Goal: Transaction & Acquisition: Purchase product/service

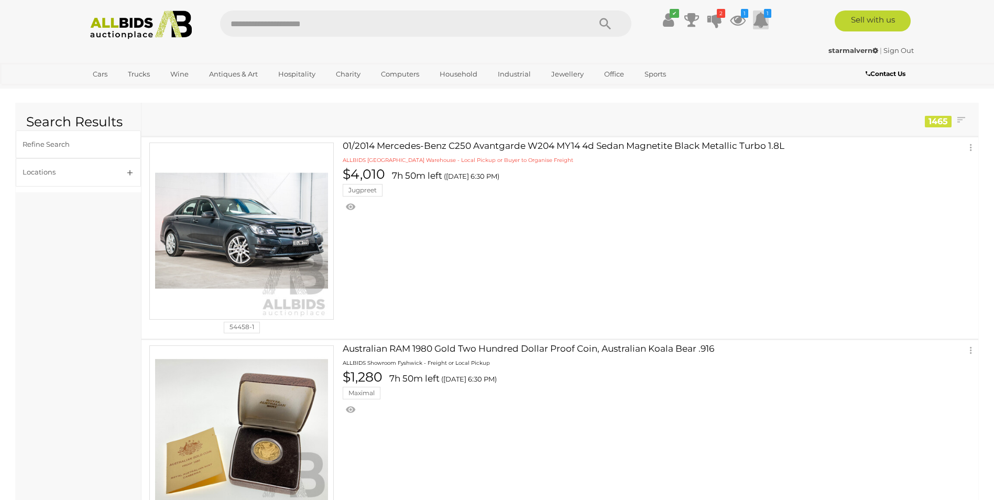
click at [761, 17] on icon at bounding box center [761, 19] width 16 height 19
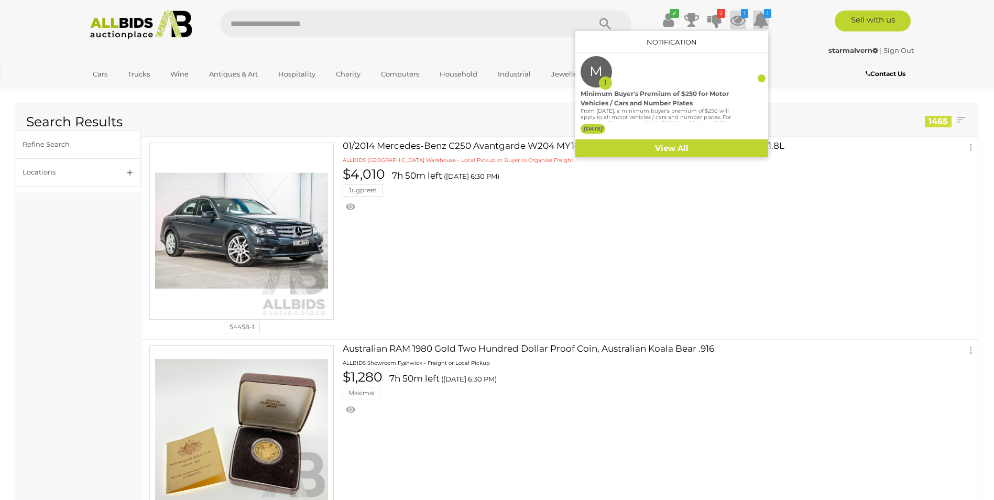
click at [739, 21] on icon at bounding box center [738, 19] width 16 height 19
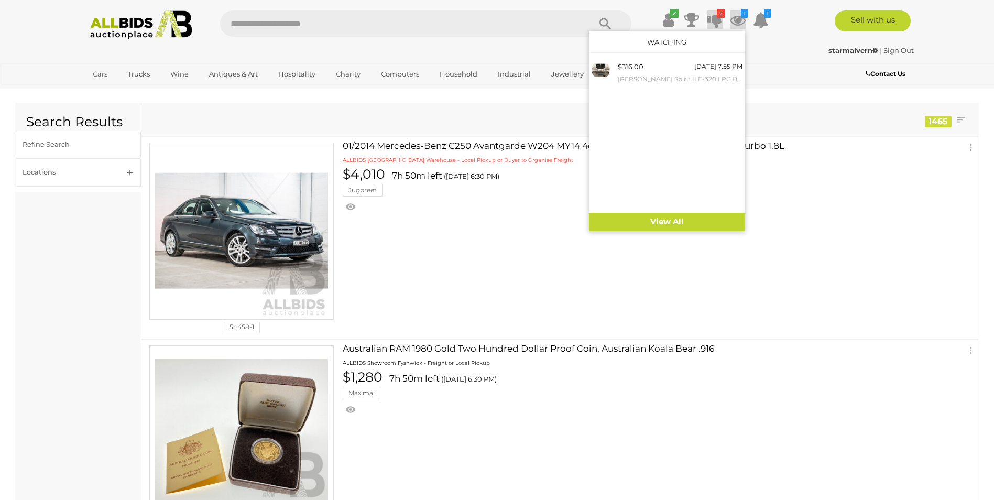
click at [717, 17] on icon "2" at bounding box center [721, 13] width 8 height 9
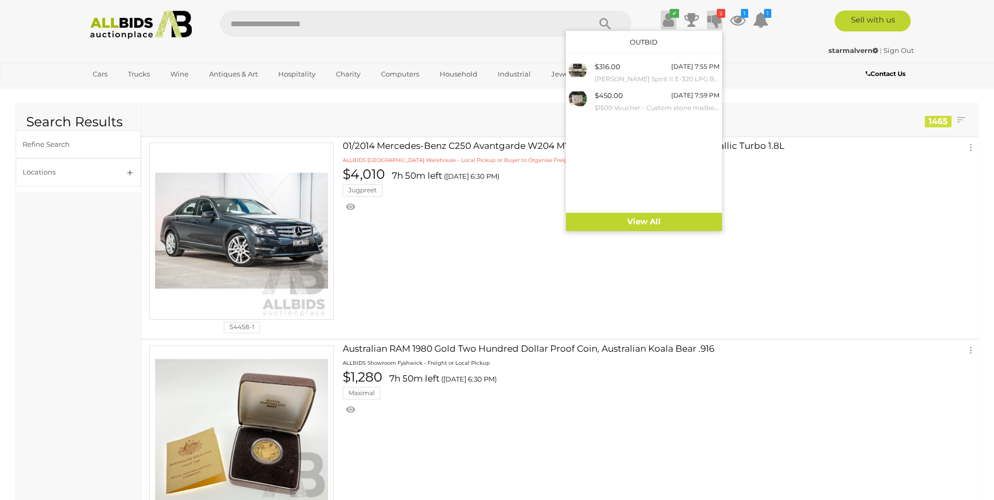
click at [663, 19] on icon at bounding box center [668, 19] width 11 height 19
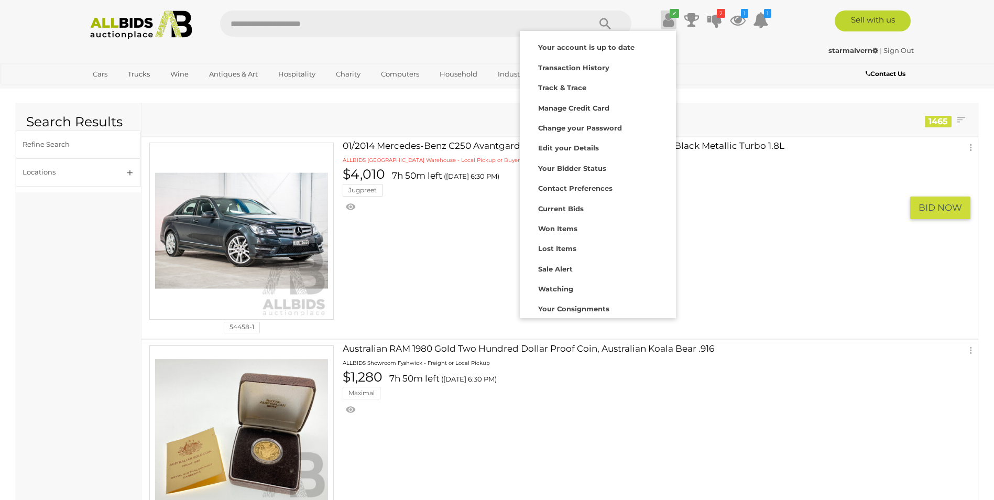
click at [420, 289] on td "01/2014 Mercedes-Benz C250 Avantgarde W204 MY14 4d Sedan Magnetite Black Metall…" at bounding box center [665, 237] width 628 height 201
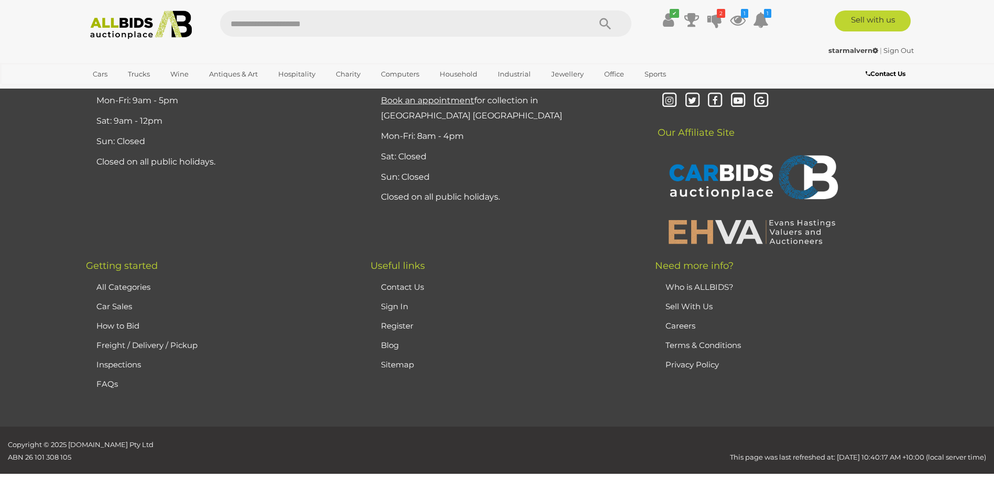
scroll to position [9641, 0]
click at [716, 20] on icon at bounding box center [714, 19] width 15 height 19
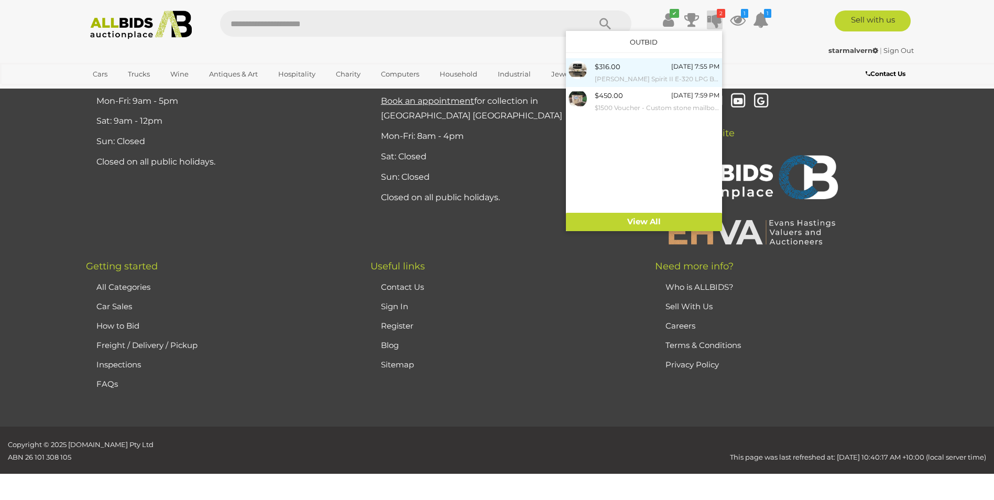
click at [647, 80] on small "[PERSON_NAME] Spirit II E-320 LPG Barbecue" at bounding box center [657, 79] width 125 height 12
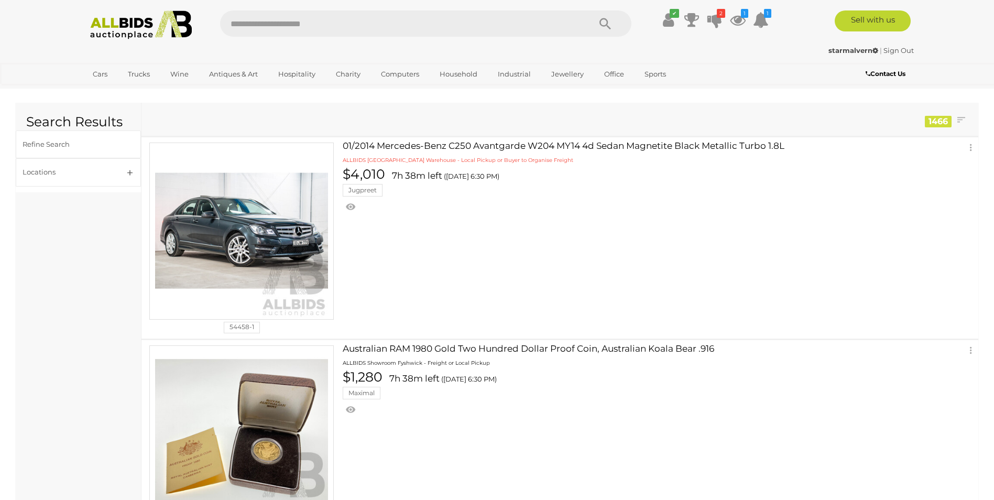
click at [313, 23] on input "text" at bounding box center [399, 23] width 359 height 26
type input "********"
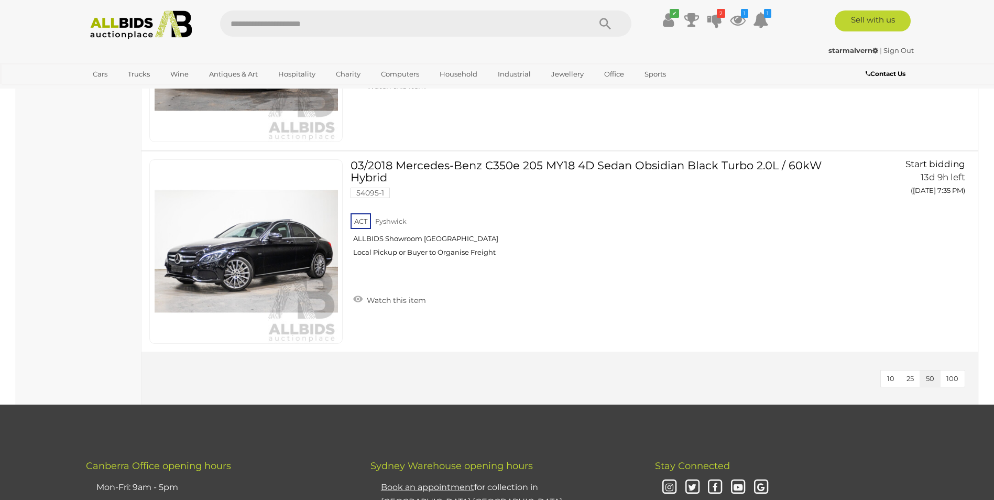
scroll to position [3423, 0]
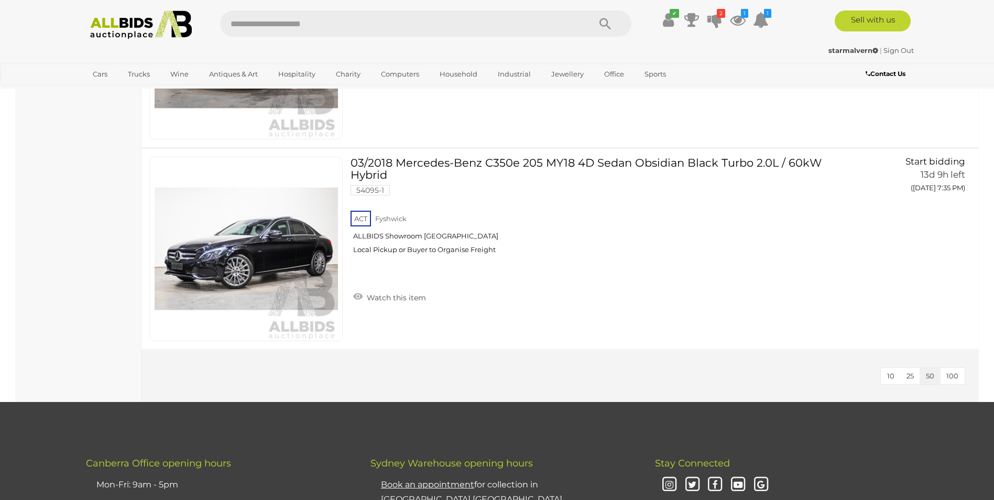
click at [257, 26] on input "text" at bounding box center [399, 23] width 359 height 26
type input "*******"
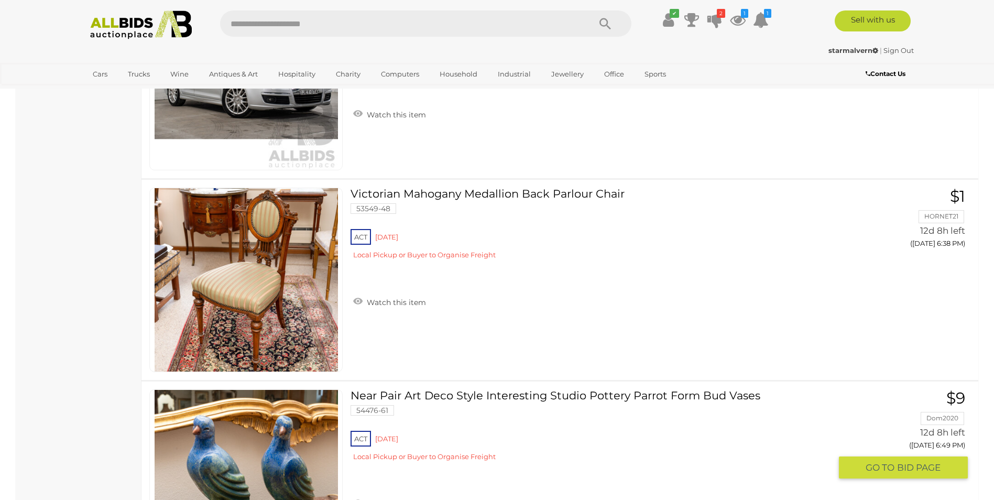
scroll to position [8034, 0]
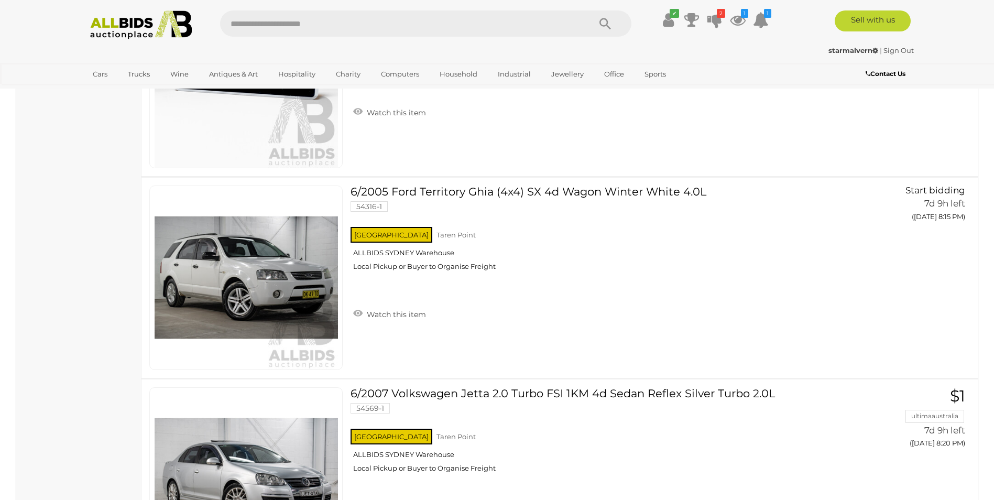
click at [261, 29] on input "text" at bounding box center [399, 23] width 359 height 26
type input "*******"
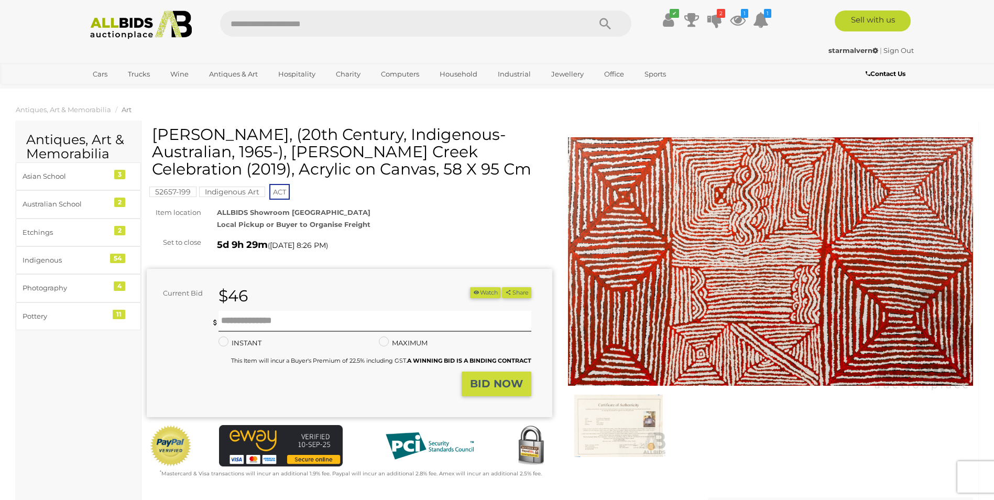
click at [239, 185] on div "[PERSON_NAME], (20th Century, Indigenous-Australian, 1965-), [PERSON_NAME] Cree…" at bounding box center [351, 156] width 398 height 60
click at [249, 190] on mark "Indigenous Art" at bounding box center [232, 192] width 66 height 10
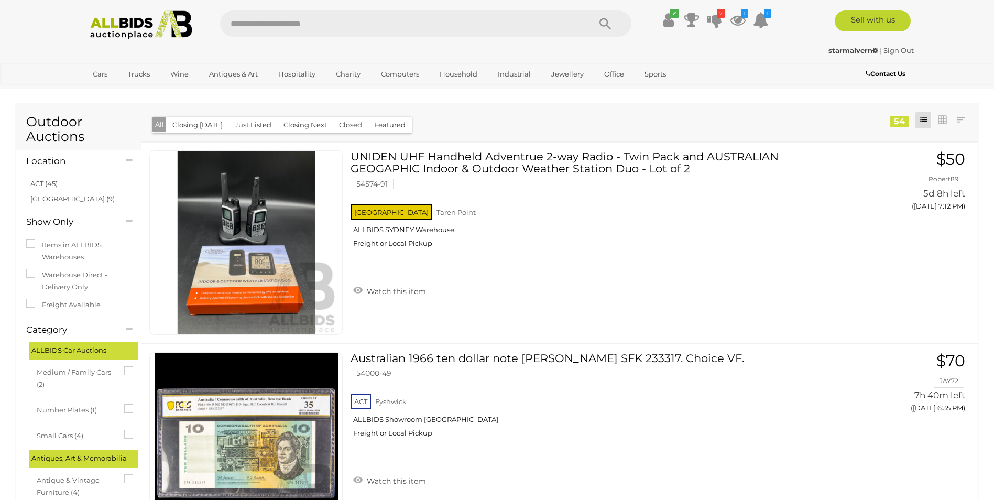
click at [282, 18] on input "text" at bounding box center [399, 23] width 359 height 26
type input "*****"
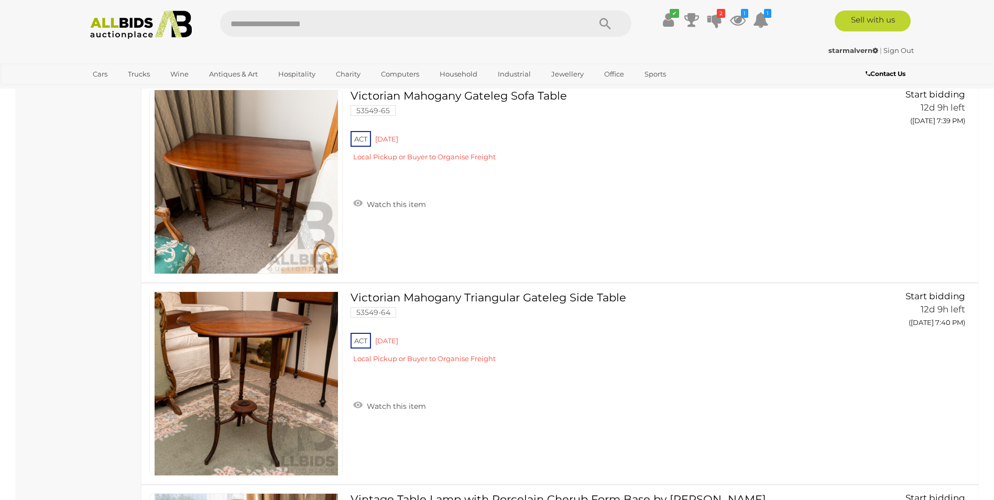
scroll to position [6218, 0]
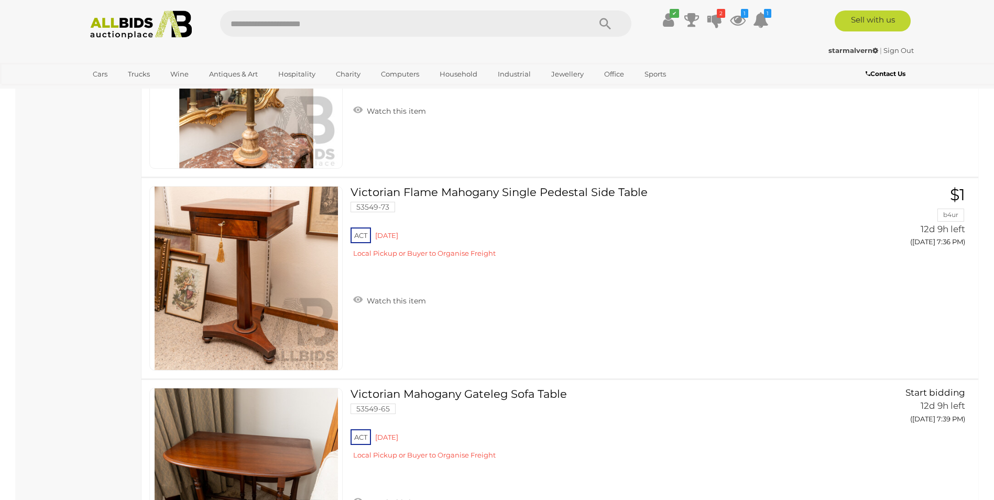
click at [329, 15] on input "text" at bounding box center [399, 23] width 359 height 26
click at [305, 23] on input "text" at bounding box center [399, 23] width 359 height 26
click at [338, 28] on input "text" at bounding box center [399, 23] width 359 height 26
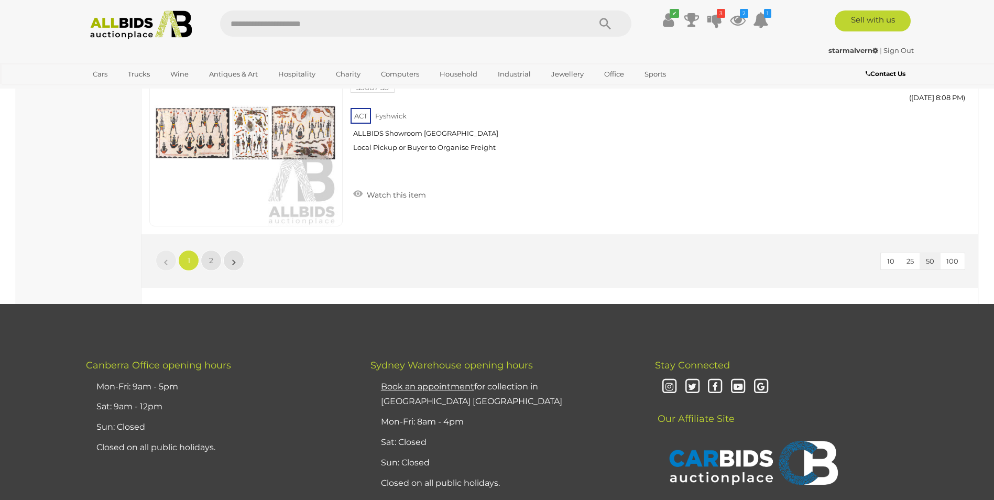
scroll to position [10060, 0]
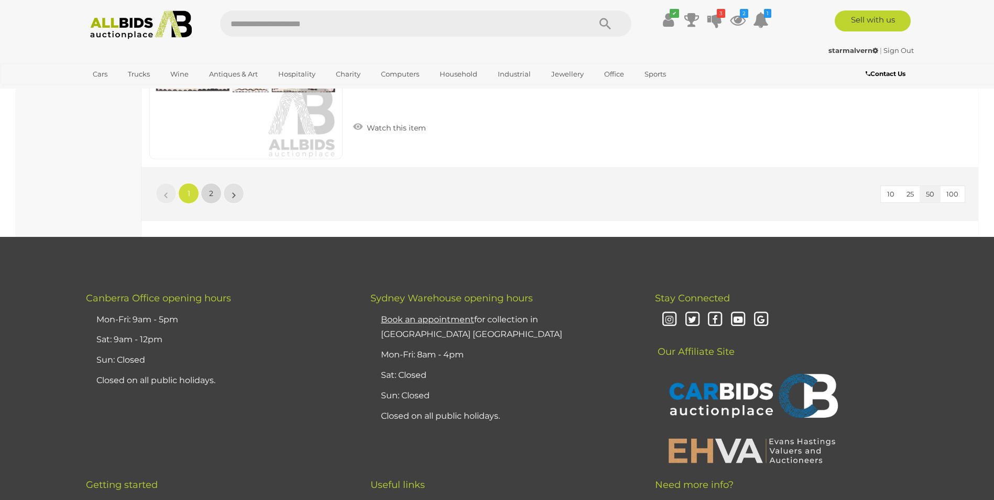
click at [212, 189] on span "2" at bounding box center [211, 193] width 4 height 9
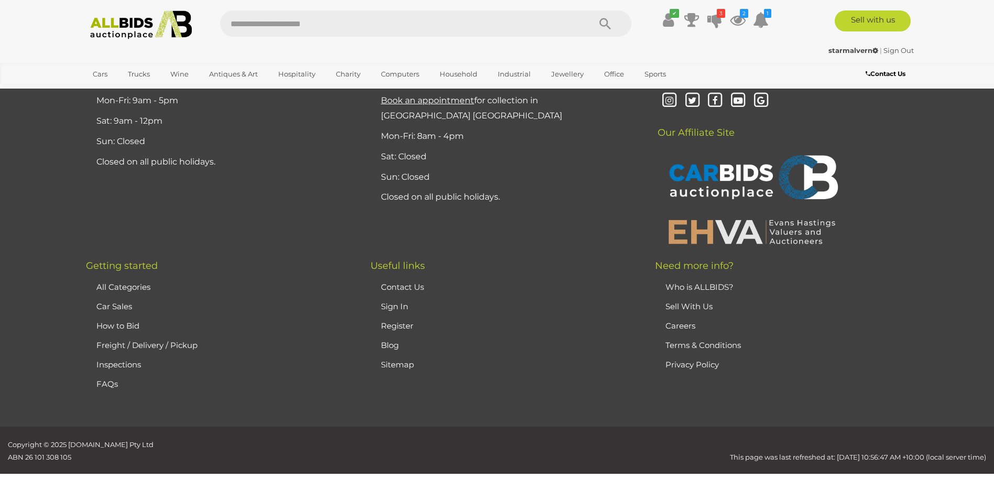
scroll to position [36, 0]
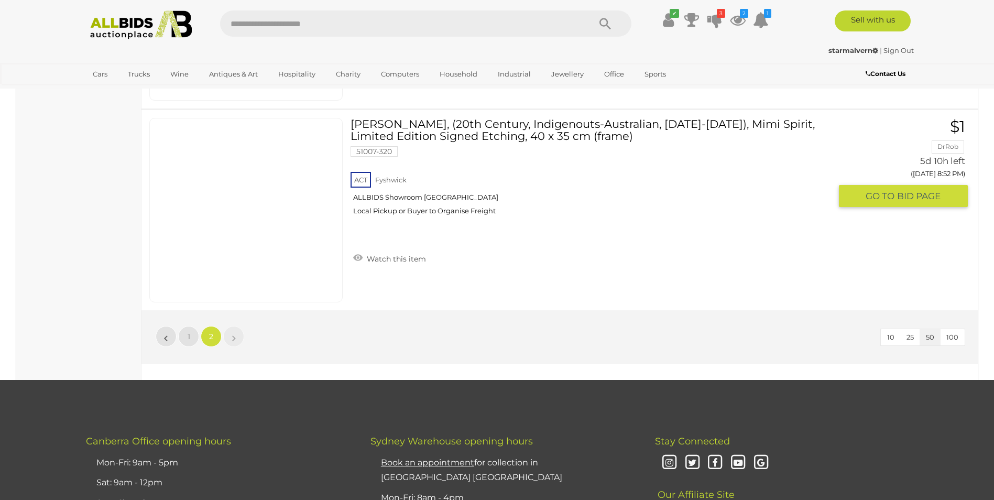
scroll to position [4192, 0]
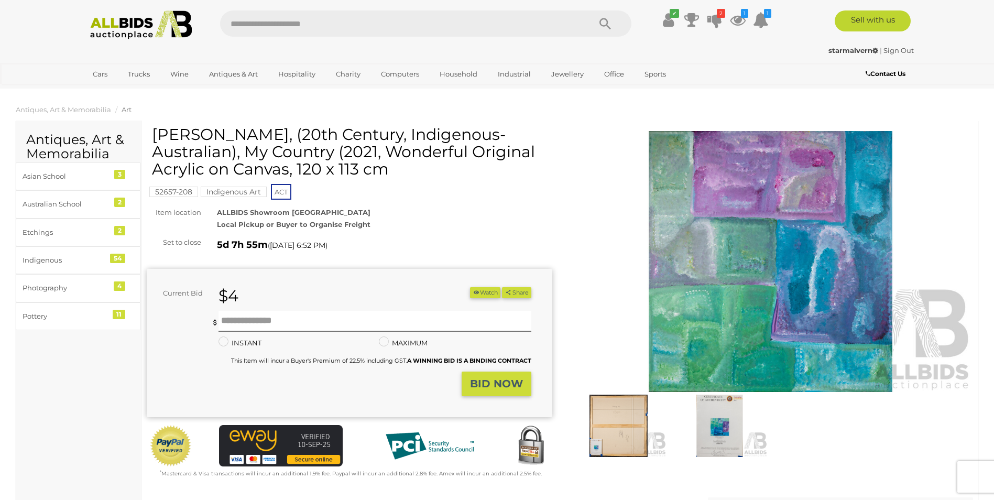
click at [625, 424] on img at bounding box center [619, 426] width 96 height 62
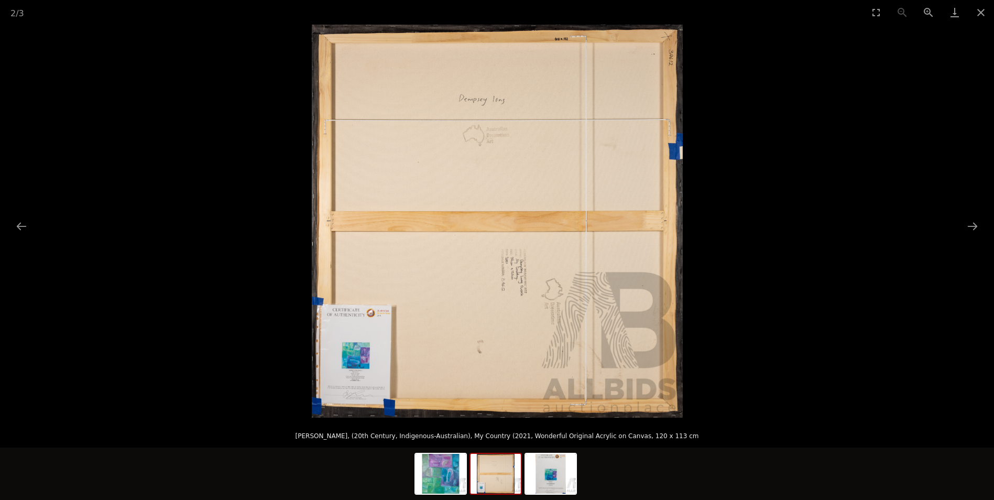
click at [494, 486] on img at bounding box center [496, 474] width 50 height 40
click at [554, 480] on img at bounding box center [551, 474] width 50 height 40
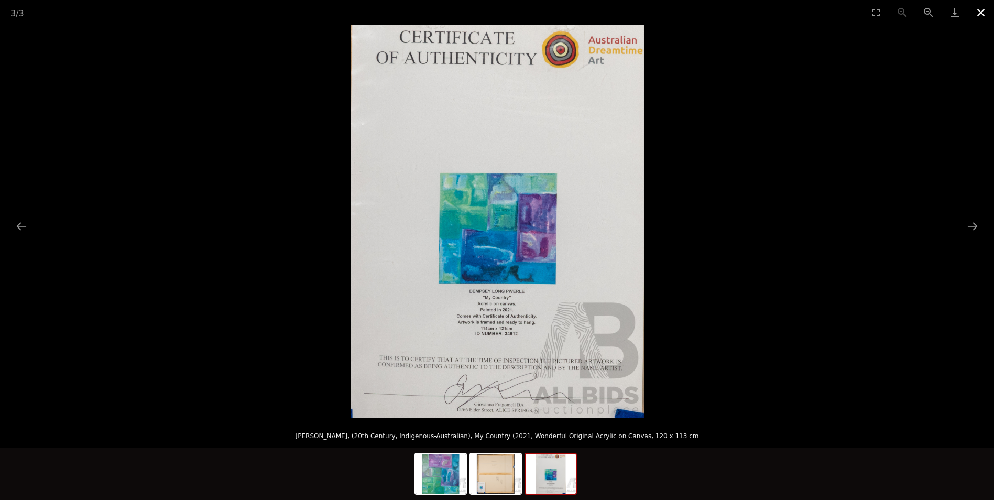
click at [982, 9] on button "Close gallery" at bounding box center [981, 12] width 26 height 25
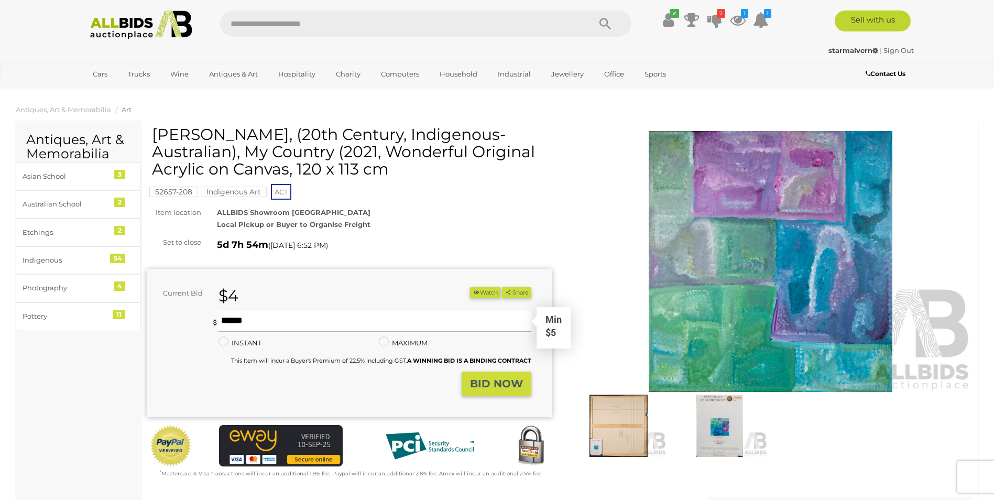
click at [277, 323] on input "text" at bounding box center [374, 321] width 312 height 21
type input "**"
click at [489, 295] on button "Watch" at bounding box center [485, 292] width 30 height 11
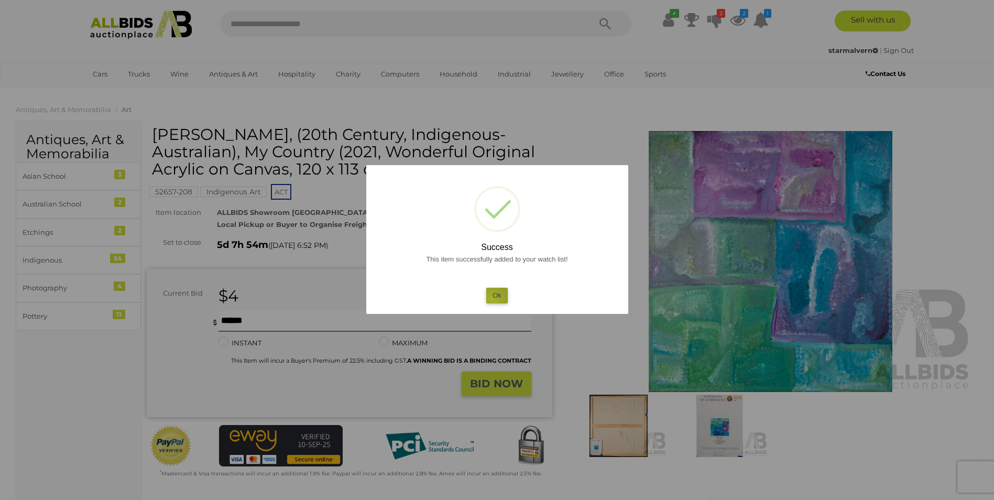
click at [494, 299] on button "Ok" at bounding box center [496, 295] width 21 height 15
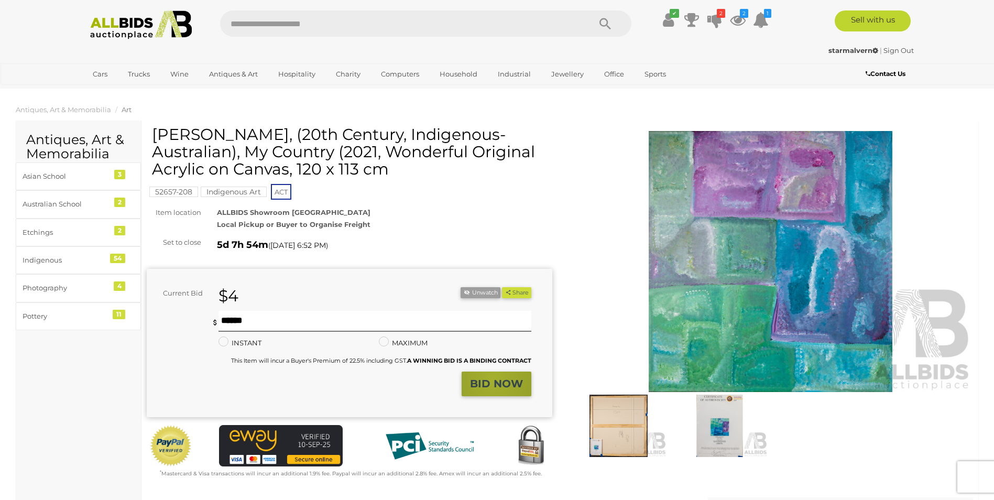
click at [494, 379] on strong "BID NOW" at bounding box center [496, 383] width 53 height 13
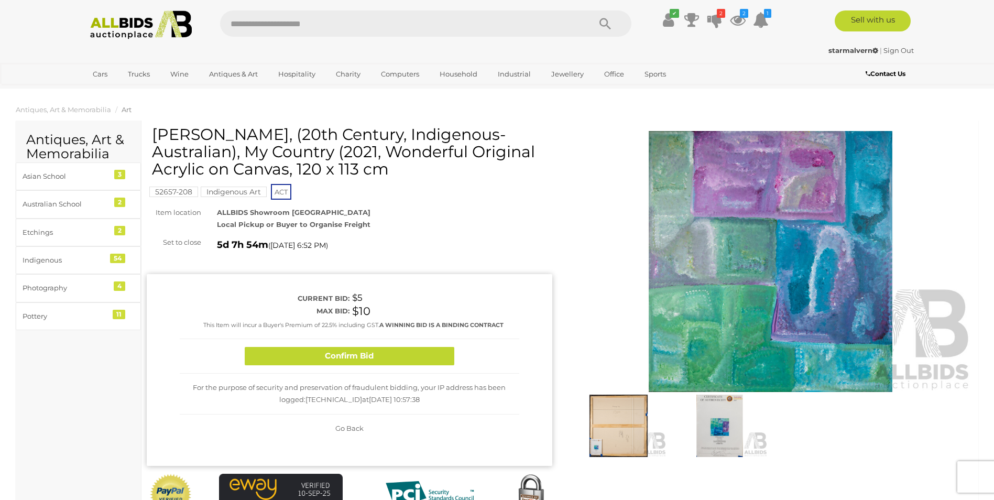
click at [350, 344] on div "Confirm Bid" at bounding box center [350, 356] width 340 height 35
click at [359, 352] on button "Confirm Bid" at bounding box center [350, 356] width 210 height 18
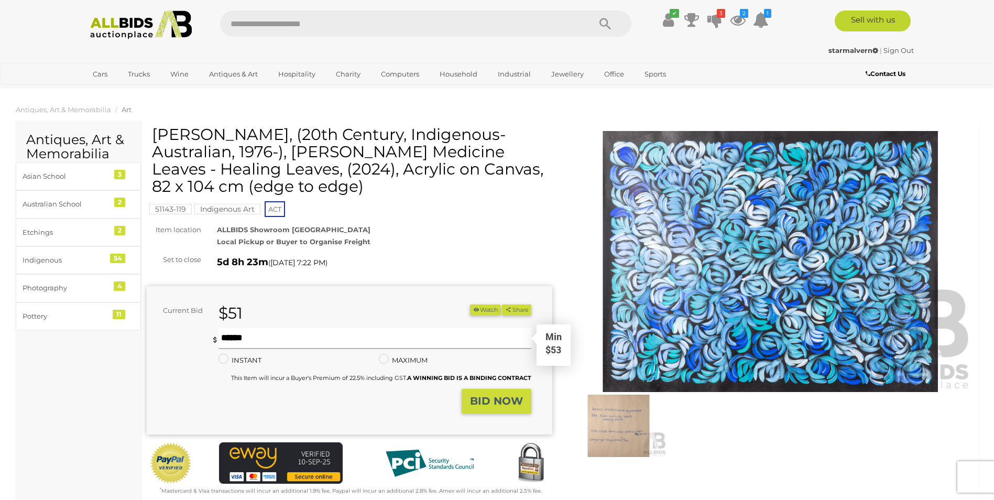
click at [279, 337] on input "text" at bounding box center [374, 338] width 312 height 21
type input "**"
click at [480, 405] on strong "BID NOW" at bounding box center [496, 401] width 53 height 13
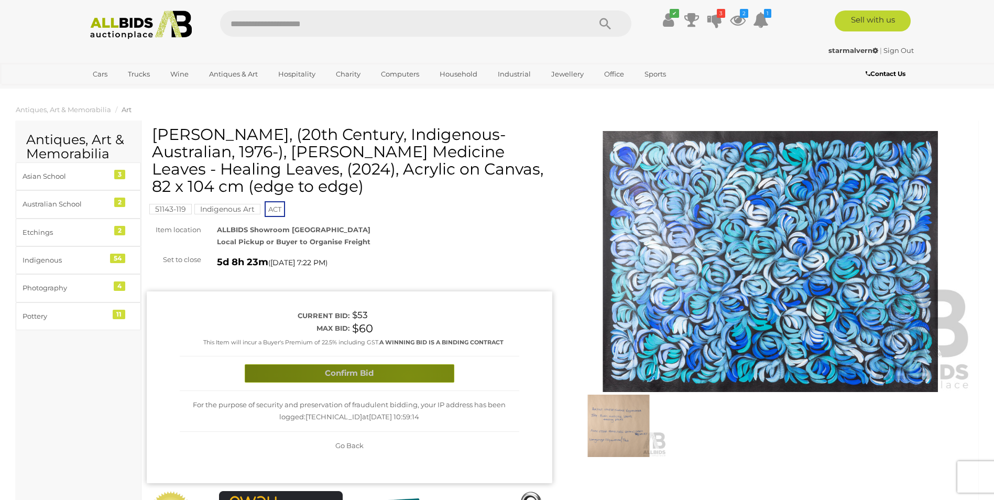
click at [408, 376] on button "Confirm Bid" at bounding box center [350, 373] width 210 height 18
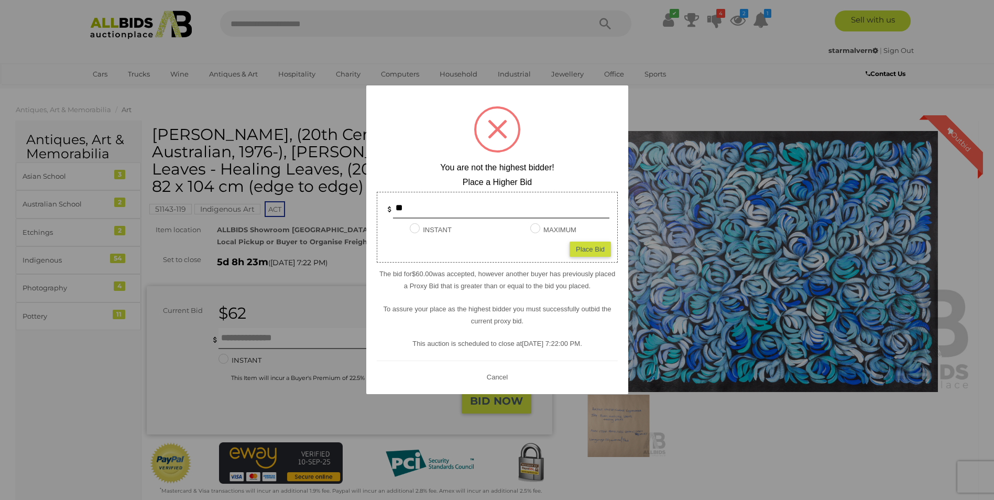
click at [316, 351] on div at bounding box center [497, 250] width 994 height 500
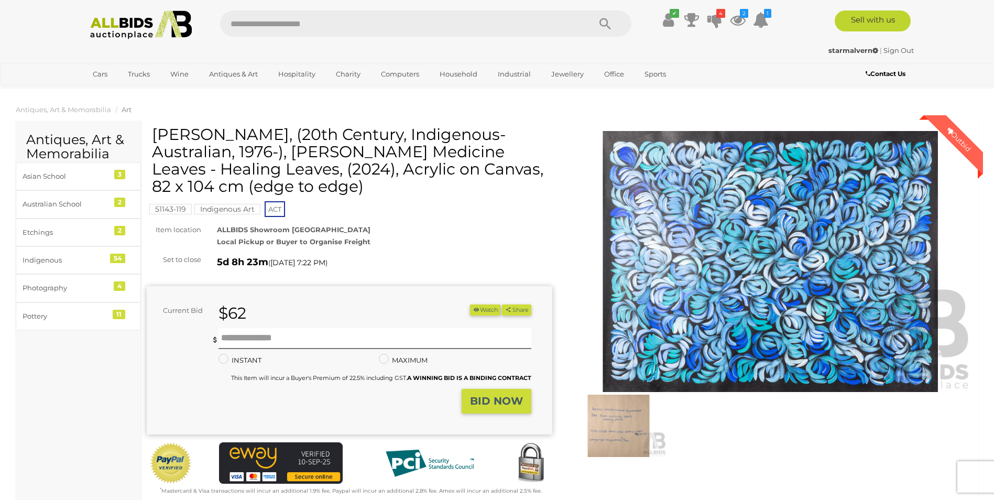
click at [483, 310] on button "Watch" at bounding box center [485, 309] width 30 height 11
